Goal: Task Accomplishment & Management: Use online tool/utility

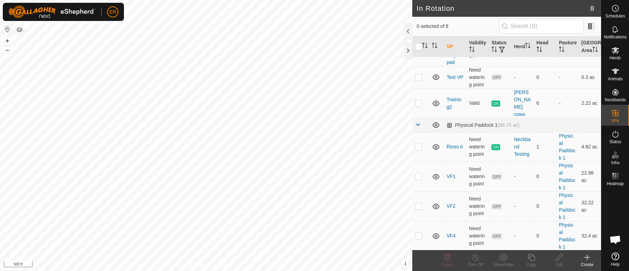
scroll to position [57, 0]
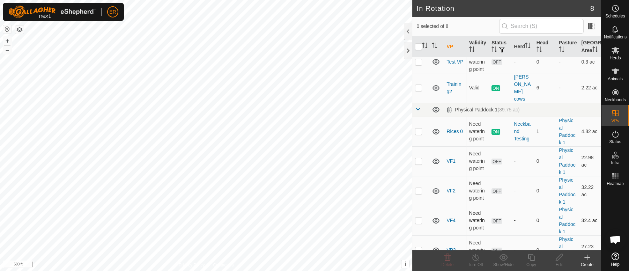
click at [418, 217] on p-checkbox at bounding box center [418, 220] width 7 height 6
checkbox input "true"
click at [615, 49] on icon at bounding box center [616, 50] width 8 height 7
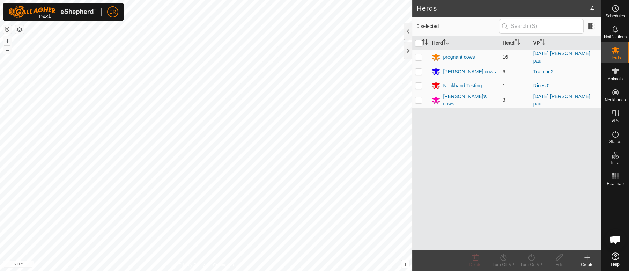
click at [471, 86] on div "Neckband Testing" at bounding box center [462, 85] width 39 height 7
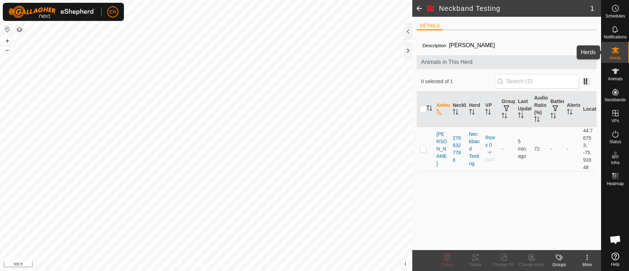
click at [614, 51] on icon at bounding box center [616, 50] width 8 height 7
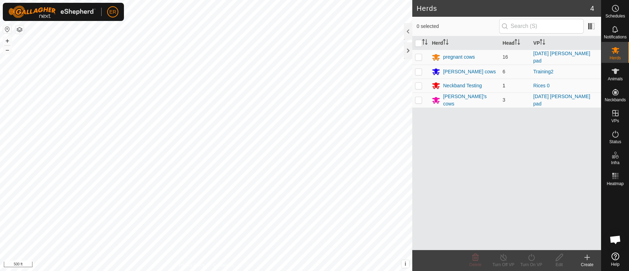
click at [420, 86] on p-checkbox at bounding box center [418, 86] width 7 height 6
checkbox input "true"
click at [531, 256] on icon at bounding box center [531, 257] width 9 height 8
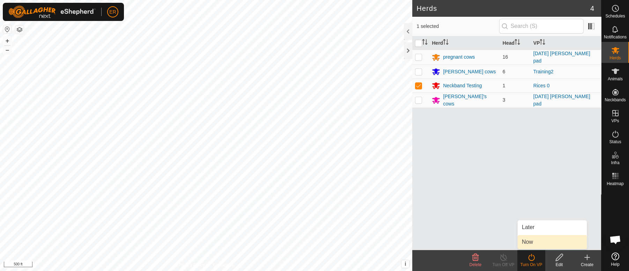
click at [529, 243] on link "Now" at bounding box center [552, 242] width 69 height 14
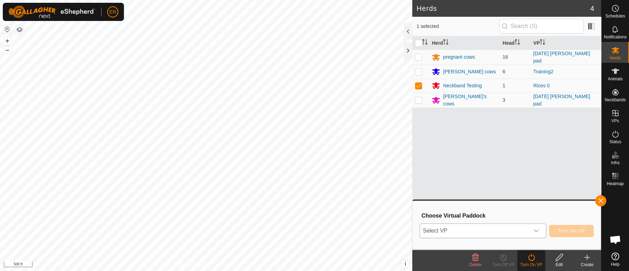
click at [534, 231] on icon "dropdown trigger" at bounding box center [536, 231] width 6 height 6
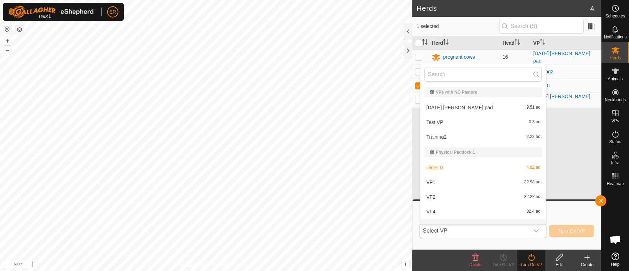
scroll to position [9, 0]
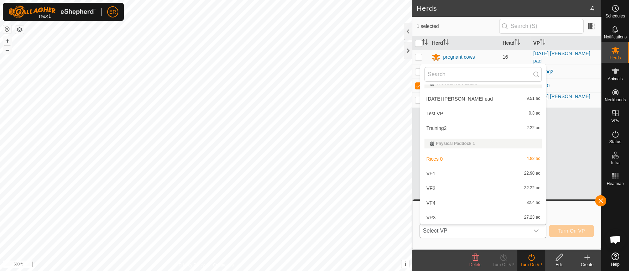
click at [431, 203] on li "VF4 32.4 ac" at bounding box center [483, 203] width 126 height 14
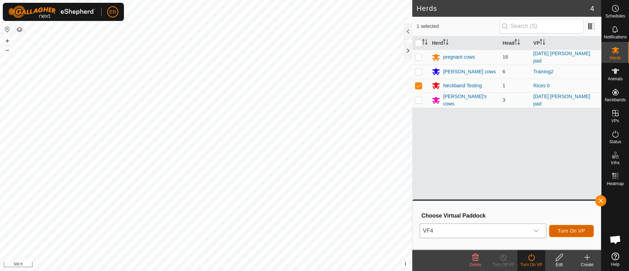
click at [563, 233] on span "Turn On VP" at bounding box center [571, 231] width 27 height 6
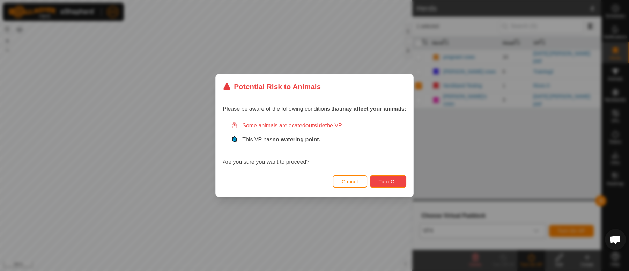
click at [395, 181] on span "Turn On" at bounding box center [388, 182] width 19 height 6
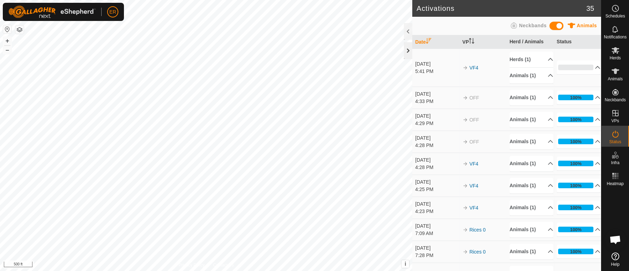
click at [406, 49] on div at bounding box center [408, 50] width 8 height 17
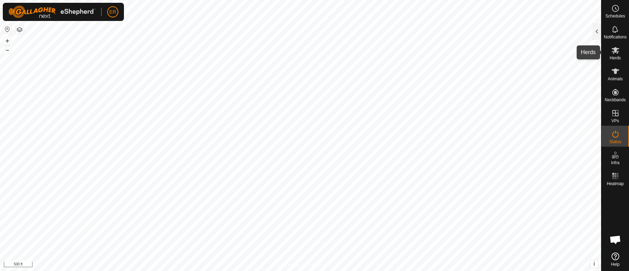
click at [613, 52] on icon at bounding box center [615, 50] width 8 height 8
click at [596, 32] on div at bounding box center [597, 31] width 8 height 17
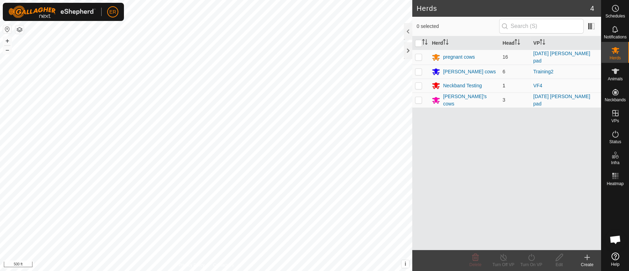
click at [418, 85] on p-checkbox at bounding box center [418, 86] width 7 height 6
checkbox input "true"
click at [503, 258] on icon at bounding box center [503, 257] width 9 height 8
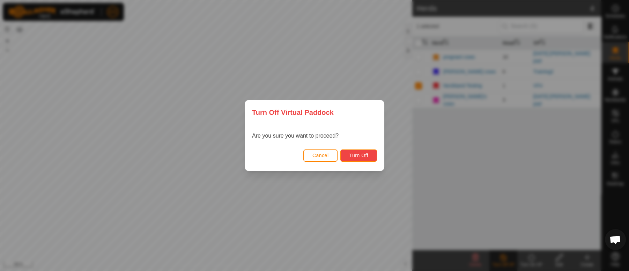
click at [364, 156] on span "Turn Off" at bounding box center [358, 156] width 19 height 6
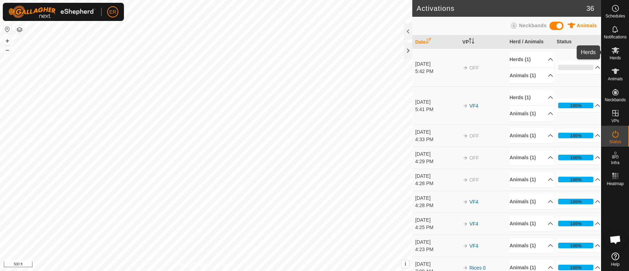
click at [615, 51] on icon at bounding box center [616, 50] width 8 height 7
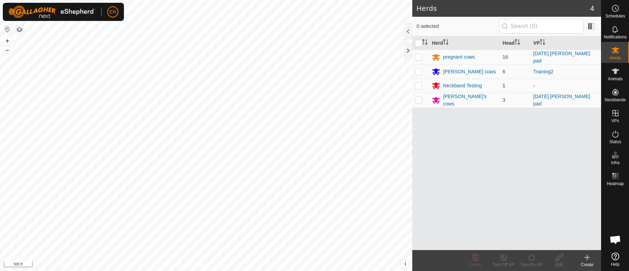
click at [419, 85] on p-checkbox at bounding box center [418, 86] width 7 height 6
checkbox input "true"
click at [554, 257] on edit-svg-icon at bounding box center [559, 257] width 28 height 8
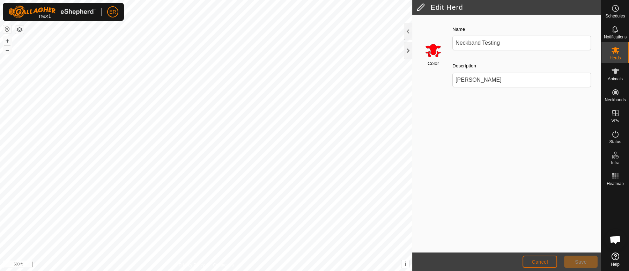
click at [542, 264] on span "Cancel" at bounding box center [540, 262] width 16 height 6
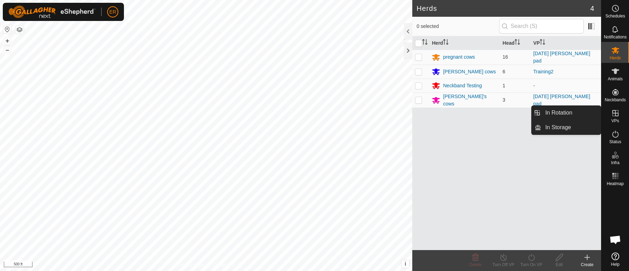
click at [614, 112] on icon at bounding box center [615, 113] width 8 height 8
click at [578, 112] on link "In Rotation" at bounding box center [571, 113] width 60 height 14
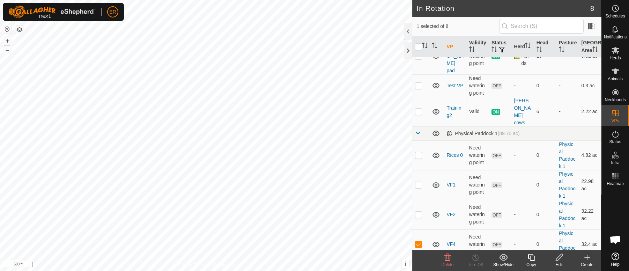
scroll to position [57, 0]
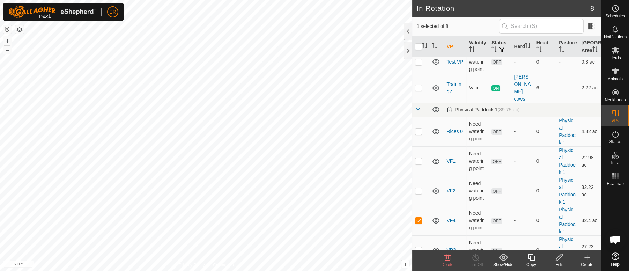
click at [558, 259] on icon at bounding box center [559, 257] width 7 height 7
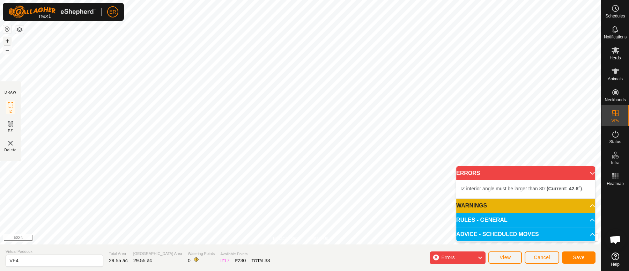
click at [7, 39] on button "+" at bounding box center [7, 41] width 8 height 8
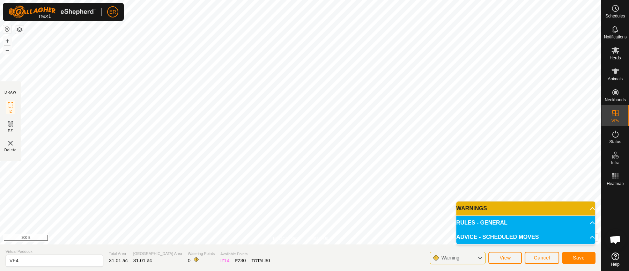
click at [97, 254] on div "Privacy Policy Contact Us Status: OFF Type: Inclusion Zone + – ⇧ i This applica…" at bounding box center [300, 135] width 601 height 271
click at [575, 254] on button "Save" at bounding box center [579, 258] width 34 height 12
click at [498, 256] on button "View" at bounding box center [505, 258] width 34 height 12
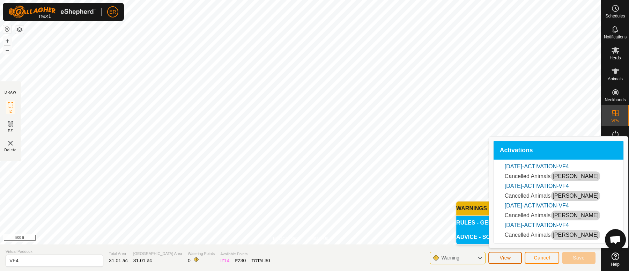
click at [498, 256] on button "View" at bounding box center [505, 258] width 34 height 12
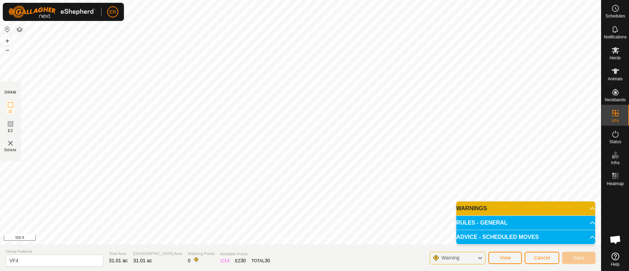
click at [584, 223] on p-accordion-header "RULES - GENERAL" at bounding box center [525, 223] width 139 height 14
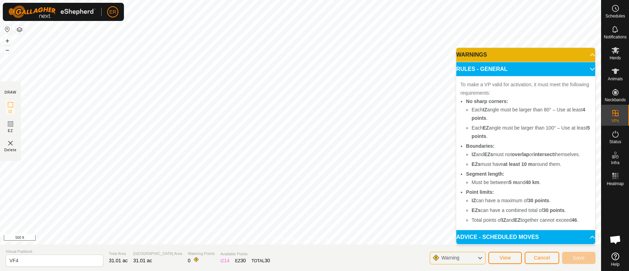
click at [587, 240] on p-accordion-header "ADVICE - SCHEDULED MOVES" at bounding box center [525, 237] width 139 height 14
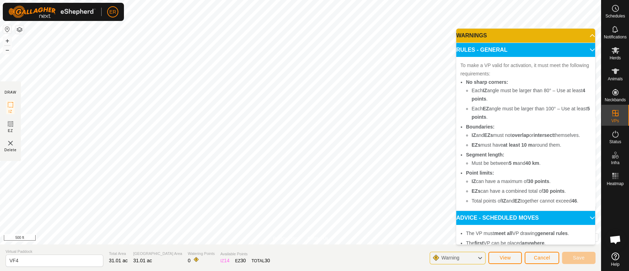
click at [579, 51] on p-accordion-header "RULES - GENERAL" at bounding box center [525, 50] width 139 height 14
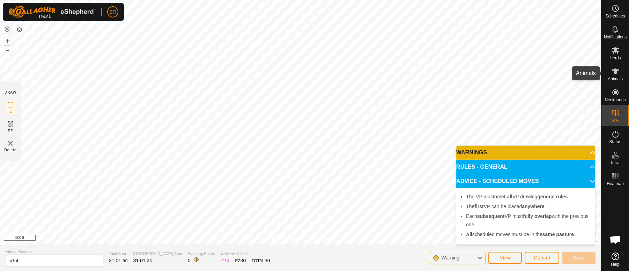
click at [614, 69] on icon at bounding box center [616, 71] width 8 height 6
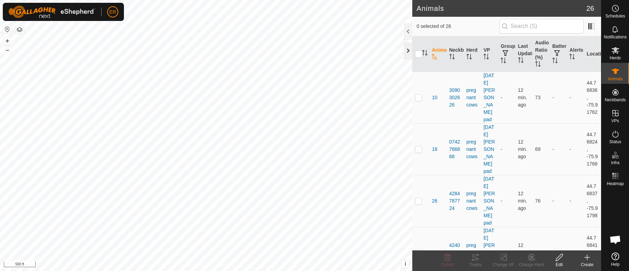
click at [405, 49] on div at bounding box center [408, 50] width 8 height 17
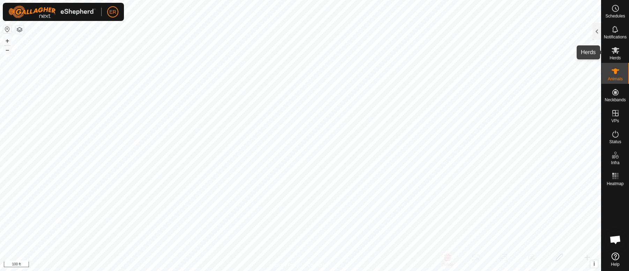
click at [612, 50] on icon at bounding box center [615, 50] width 8 height 8
click at [613, 51] on icon at bounding box center [616, 50] width 8 height 7
click at [597, 30] on div at bounding box center [597, 31] width 8 height 17
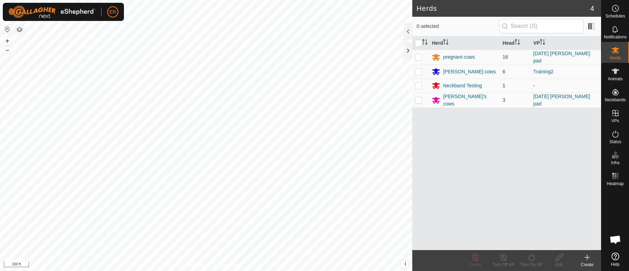
click at [417, 83] on p-checkbox at bounding box center [418, 86] width 7 height 6
checkbox input "true"
click at [529, 259] on icon at bounding box center [531, 257] width 9 height 8
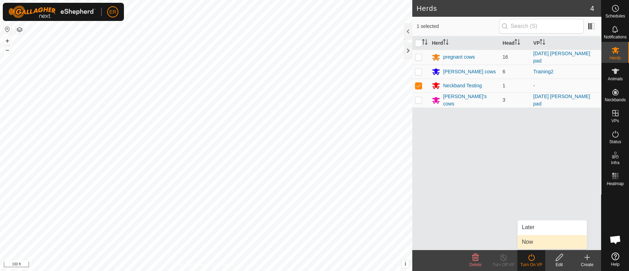
click at [524, 238] on link "Now" at bounding box center [552, 242] width 69 height 14
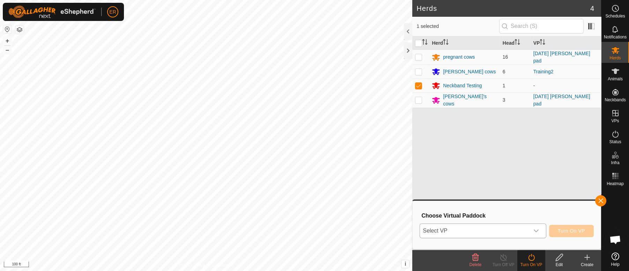
click at [536, 232] on icon "dropdown trigger" at bounding box center [536, 231] width 5 height 3
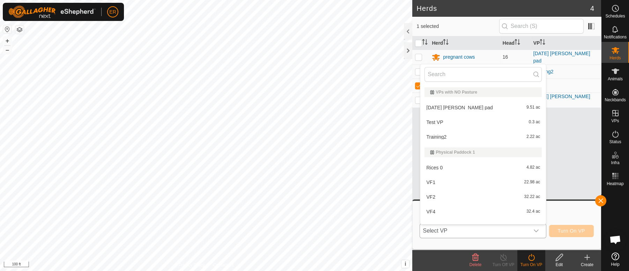
click at [426, 211] on li "VF4 32.4 ac" at bounding box center [483, 212] width 126 height 14
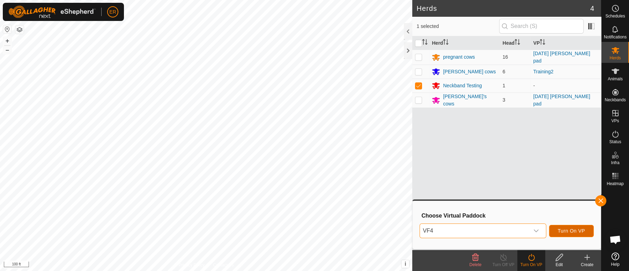
click at [566, 230] on span "Turn On VP" at bounding box center [571, 231] width 27 height 6
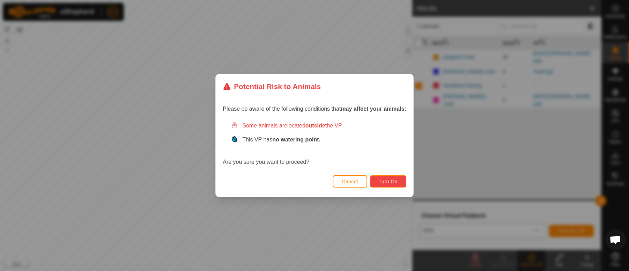
click at [390, 181] on span "Turn On" at bounding box center [388, 182] width 19 height 6
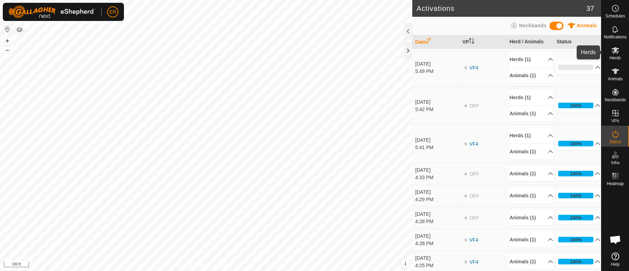
click at [615, 50] on icon at bounding box center [616, 50] width 8 height 7
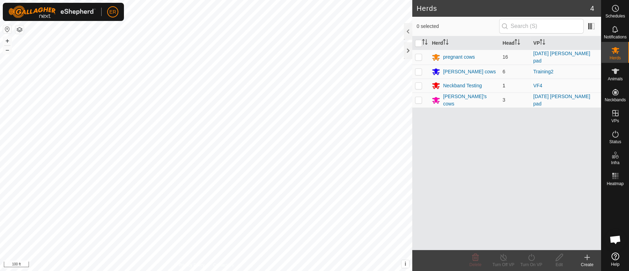
click at [417, 84] on p-checkbox at bounding box center [418, 86] width 7 height 6
checkbox input "true"
click at [504, 259] on line at bounding box center [504, 258] width 6 height 6
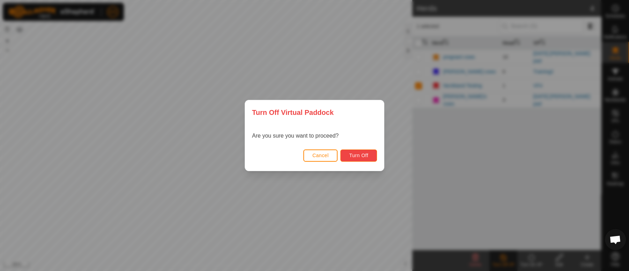
click at [359, 157] on span "Turn Off" at bounding box center [358, 156] width 19 height 6
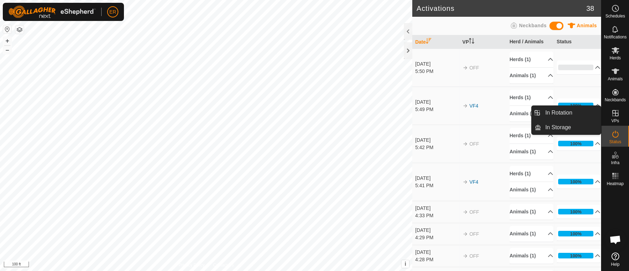
click at [613, 112] on icon at bounding box center [615, 113] width 8 height 8
click at [593, 111] on link "In Rotation" at bounding box center [571, 113] width 60 height 14
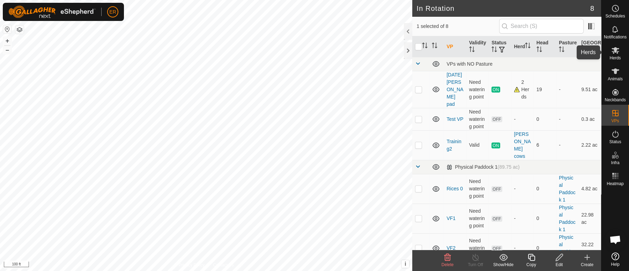
click at [617, 49] on icon at bounding box center [616, 50] width 8 height 7
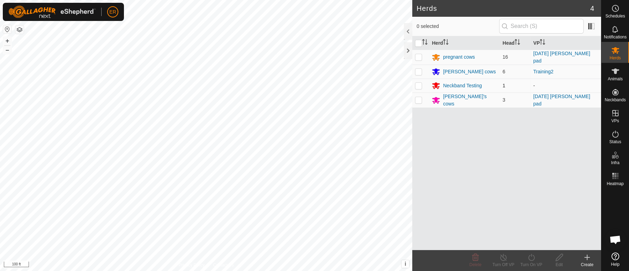
click at [415, 84] on p-checkbox at bounding box center [418, 86] width 7 height 6
checkbox input "true"
click at [559, 257] on icon at bounding box center [559, 257] width 9 height 8
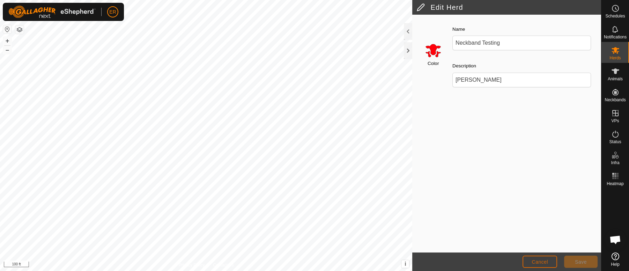
click at [552, 260] on button "Cancel" at bounding box center [540, 262] width 35 height 12
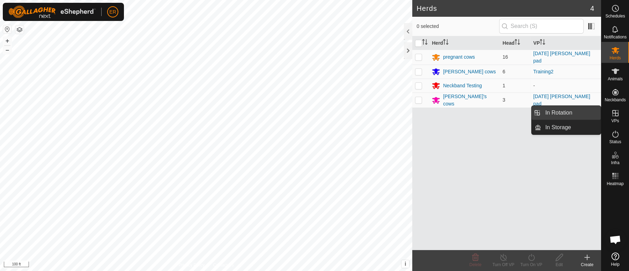
click at [591, 114] on link "In Rotation" at bounding box center [571, 113] width 60 height 14
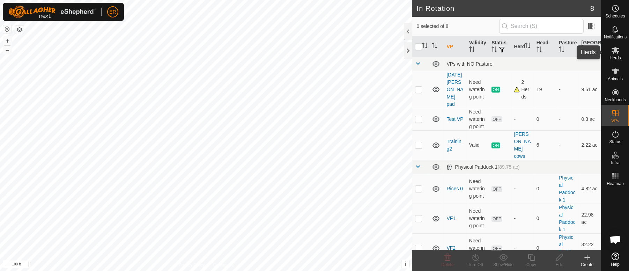
click at [615, 51] on icon at bounding box center [616, 50] width 8 height 7
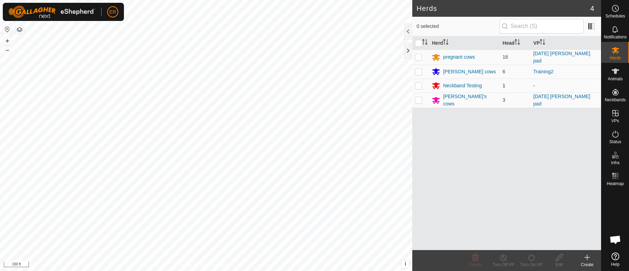
click at [418, 83] on p-checkbox at bounding box center [418, 86] width 7 height 6
checkbox input "true"
click at [558, 257] on icon at bounding box center [559, 257] width 7 height 7
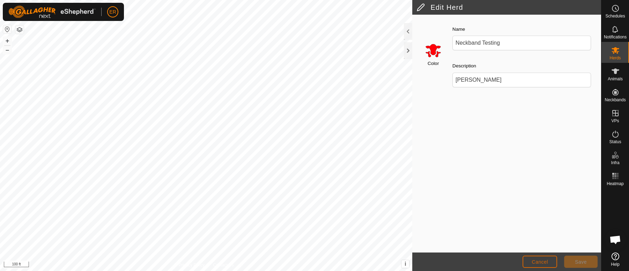
click at [548, 261] on button "Cancel" at bounding box center [540, 262] width 35 height 12
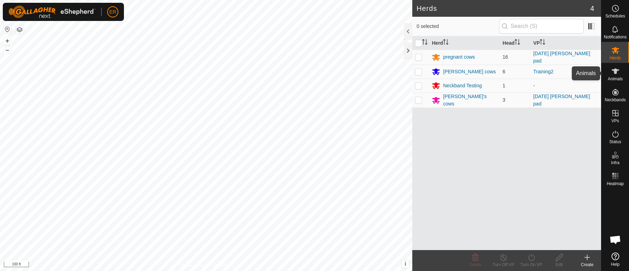
click at [614, 74] on icon at bounding box center [615, 71] width 8 height 8
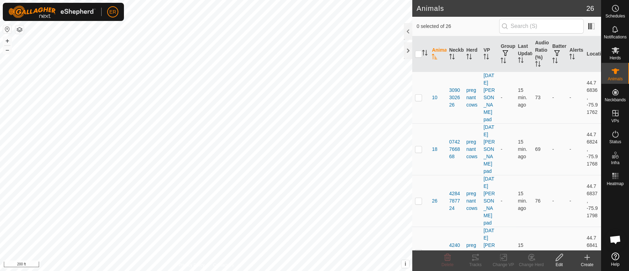
click at [558, 258] on icon at bounding box center [559, 257] width 9 height 8
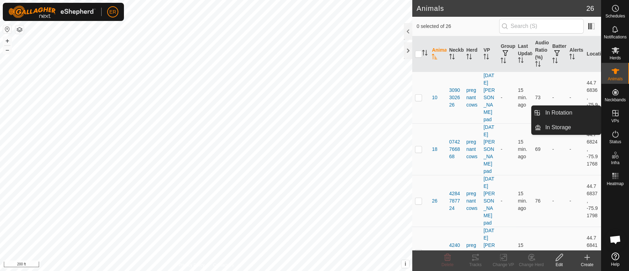
click at [616, 115] on icon at bounding box center [615, 113] width 8 height 8
click at [563, 117] on link "In Rotation" at bounding box center [571, 113] width 60 height 14
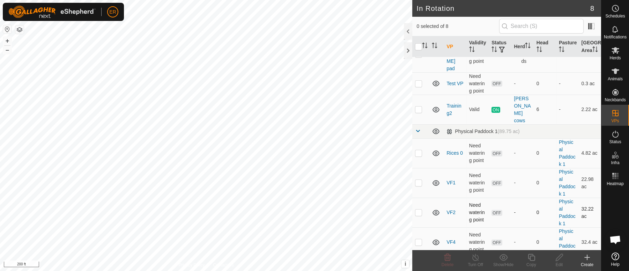
scroll to position [57, 0]
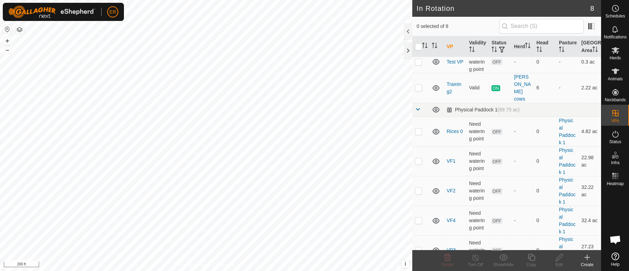
click at [450, 158] on link "VF1" at bounding box center [451, 161] width 9 height 6
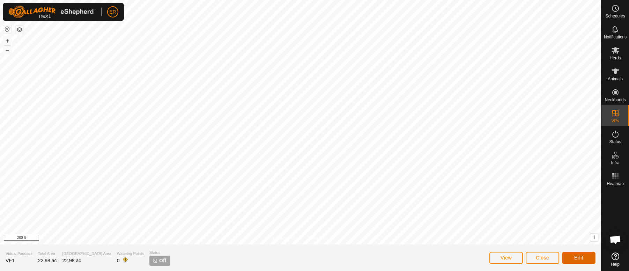
click at [575, 259] on span "Edit" at bounding box center [578, 258] width 9 height 6
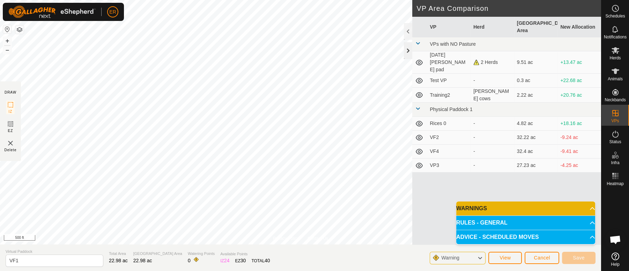
click at [407, 54] on div at bounding box center [408, 50] width 8 height 17
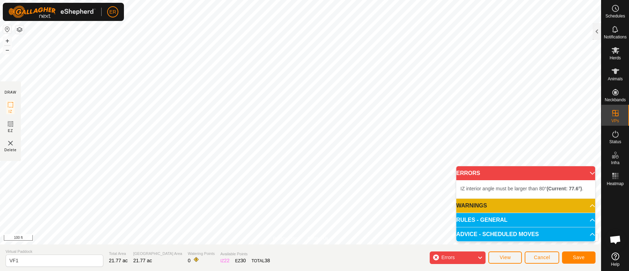
click at [628, 248] on div "Schedules Notifications Herds Animals Neckbands VPs Status Infra Heatmap Help P…" at bounding box center [314, 135] width 629 height 271
click at [275, 0] on html "ER Schedules Notifications Herds Animals Neckbands VPs Status Infra Heatmap Hel…" at bounding box center [314, 135] width 629 height 271
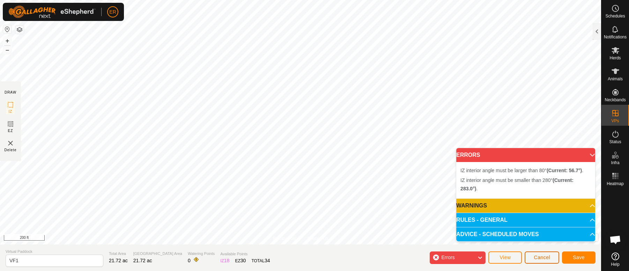
click at [534, 254] on button "Cancel" at bounding box center [542, 257] width 35 height 12
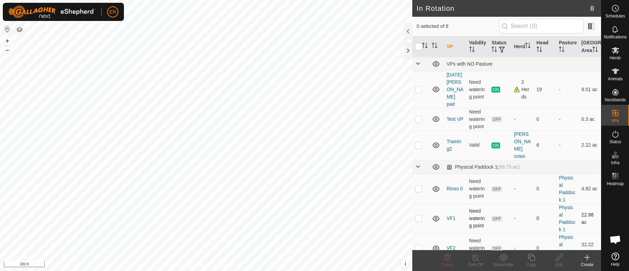
click at [435, 214] on icon at bounding box center [436, 218] width 8 height 8
click at [436, 214] on icon at bounding box center [436, 218] width 8 height 8
click at [451, 215] on link "VF1" at bounding box center [451, 218] width 9 height 6
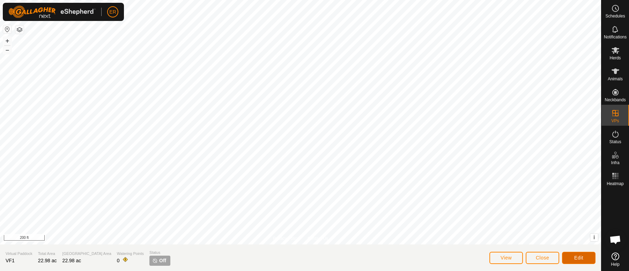
click at [588, 255] on button "Edit" at bounding box center [579, 258] width 34 height 12
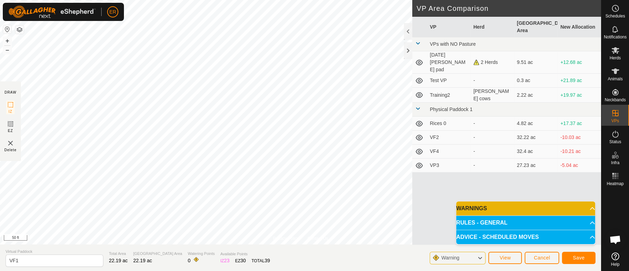
click at [360, 268] on div "Privacy Policy Contact Us Status: OFF Type: Inclusion Zone + – ⇧ i This applica…" at bounding box center [300, 135] width 601 height 271
click at [245, 0] on html "ER Schedules Notifications Herds Animals Neckbands VPs Status Infra Heatmap Hel…" at bounding box center [314, 135] width 629 height 271
click at [585, 256] on button "Save" at bounding box center [579, 258] width 34 height 12
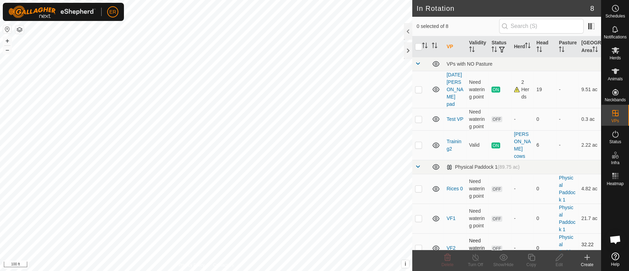
scroll to position [57, 0]
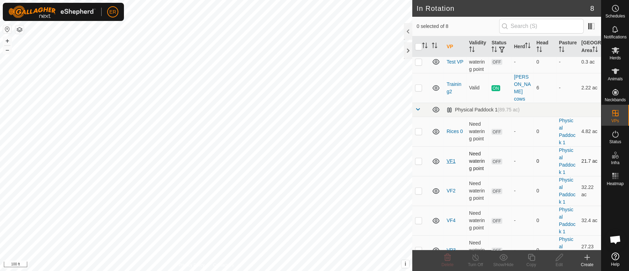
click at [449, 158] on link "VF1" at bounding box center [451, 161] width 9 height 6
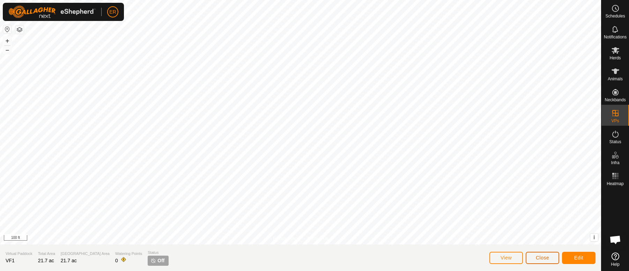
click at [551, 260] on button "Close" at bounding box center [543, 258] width 34 height 12
